Goal: Answer question/provide support

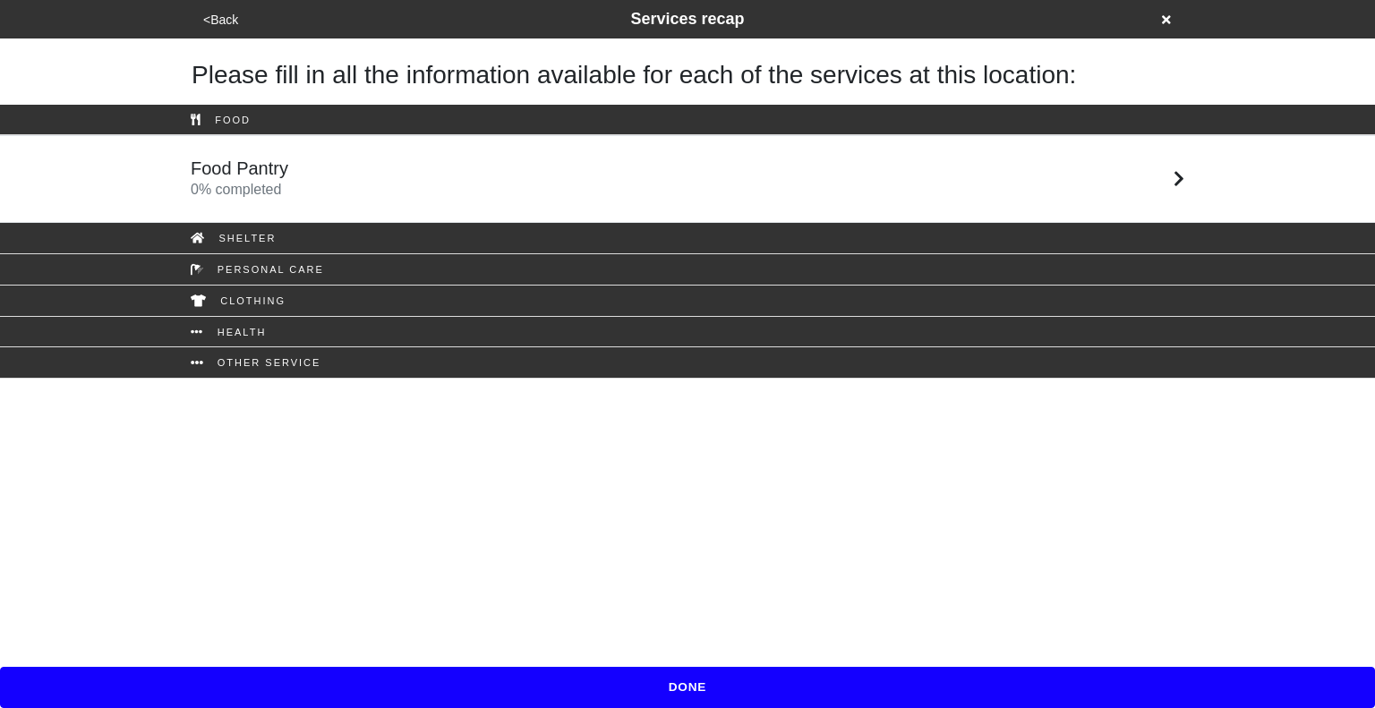
click at [511, 192] on div "Food Pantry 0 % completed" at bounding box center [687, 179] width 1021 height 43
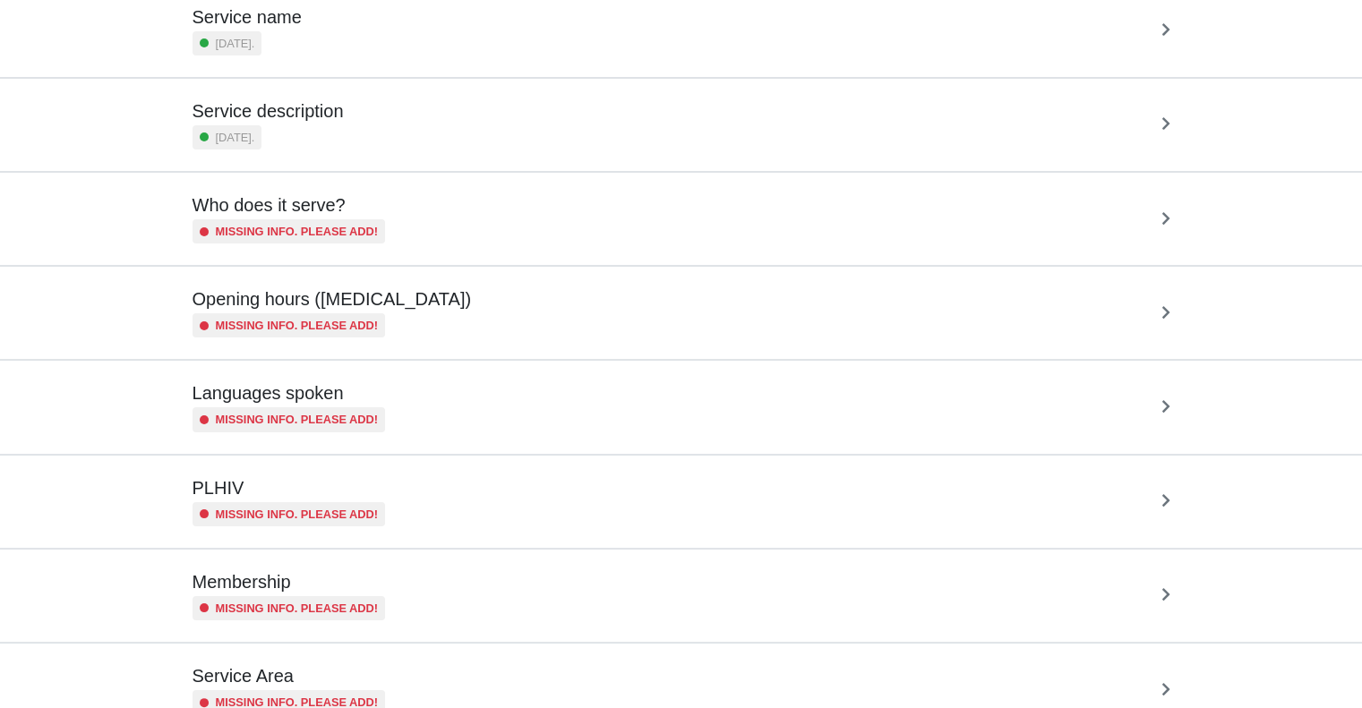
scroll to position [158, 0]
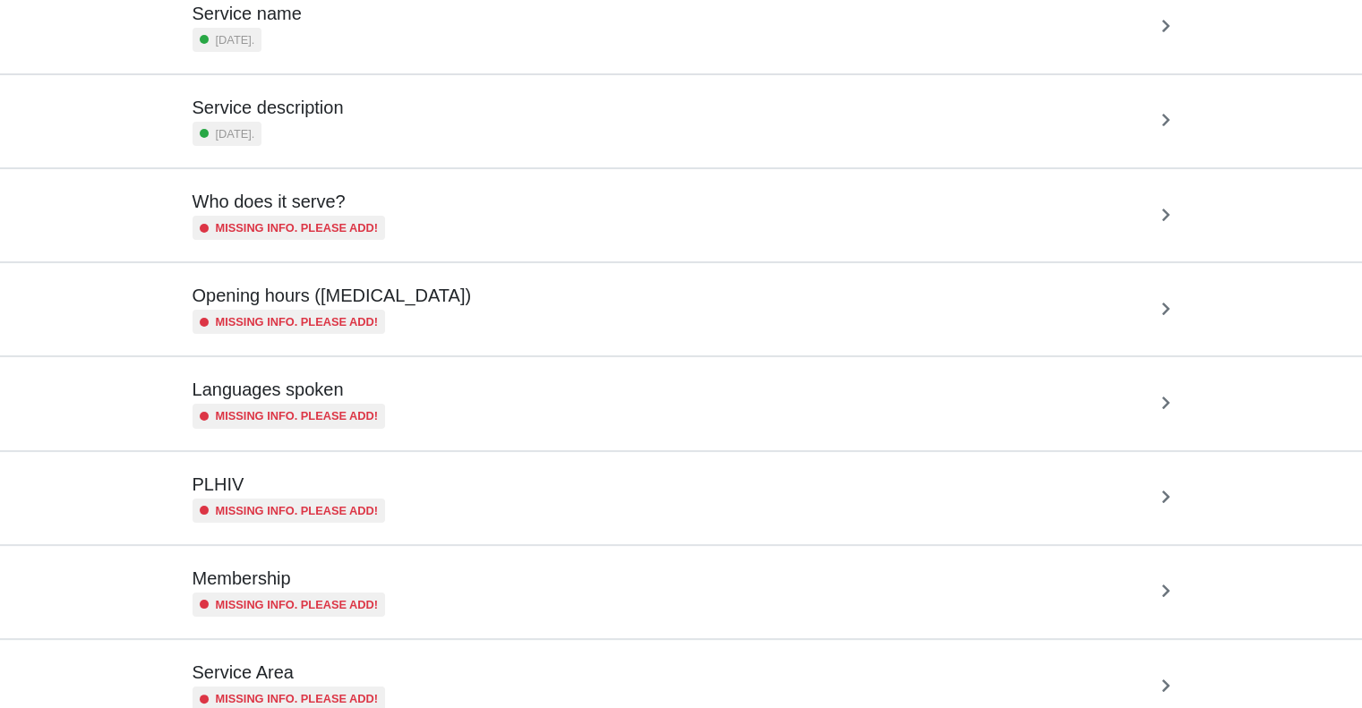
click at [548, 300] on div "Opening hours (coronavirus) Missing info. Please add!" at bounding box center [681, 309] width 978 height 49
